Goal: Task Accomplishment & Management: Manage account settings

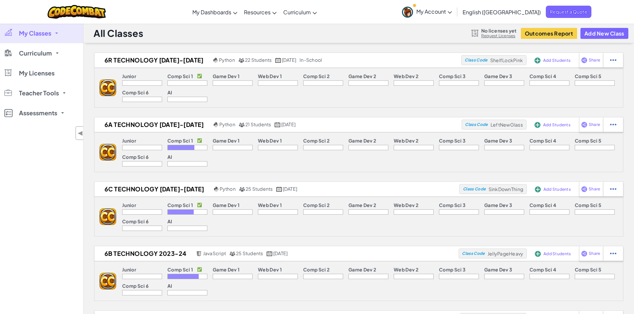
click at [452, 13] on icon at bounding box center [450, 12] width 4 height 2
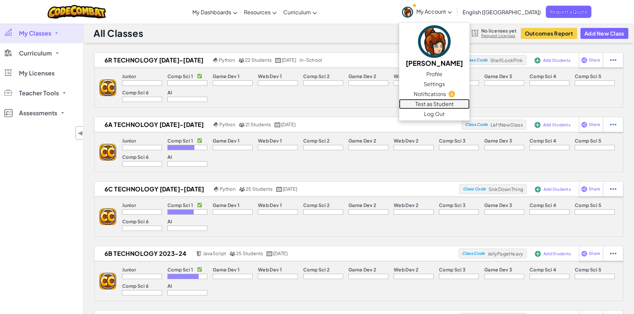
click at [470, 103] on link "Test as Student" at bounding box center [434, 104] width 71 height 10
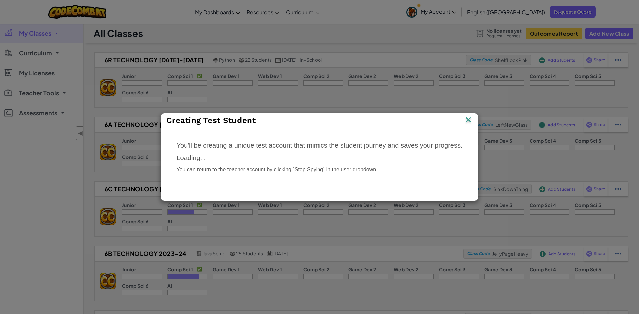
click at [468, 117] on img at bounding box center [468, 120] width 9 height 10
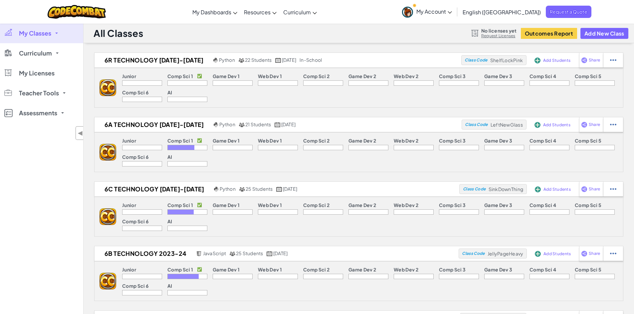
click at [452, 13] on icon at bounding box center [450, 12] width 4 height 2
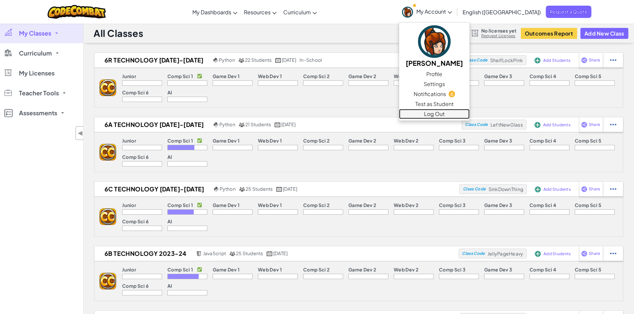
click at [466, 112] on link "Log Out" at bounding box center [434, 114] width 71 height 10
